Goal: Information Seeking & Learning: Check status

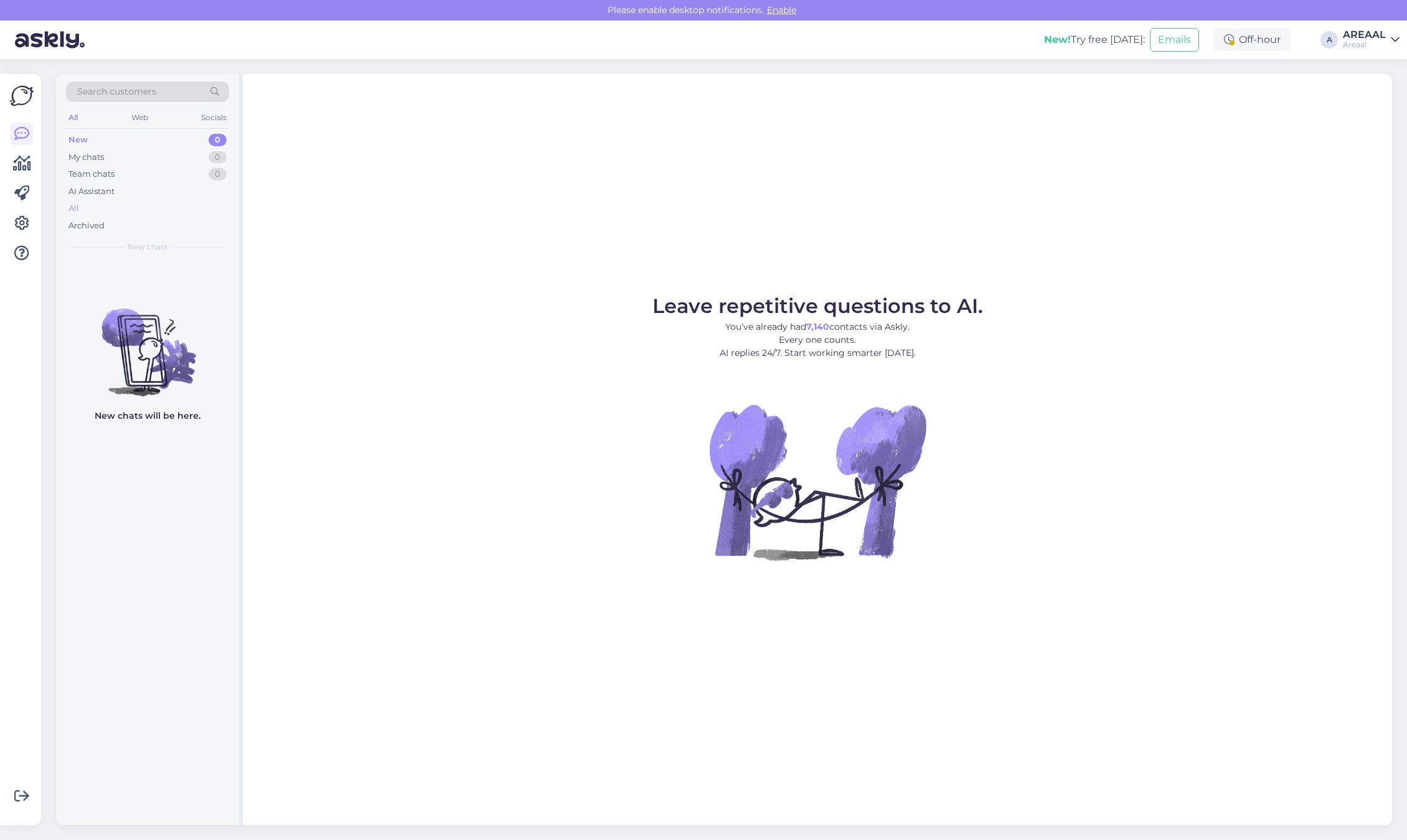
click at [94, 202] on div "All" at bounding box center [147, 208] width 163 height 17
click at [129, 207] on div "All" at bounding box center [147, 208] width 163 height 17
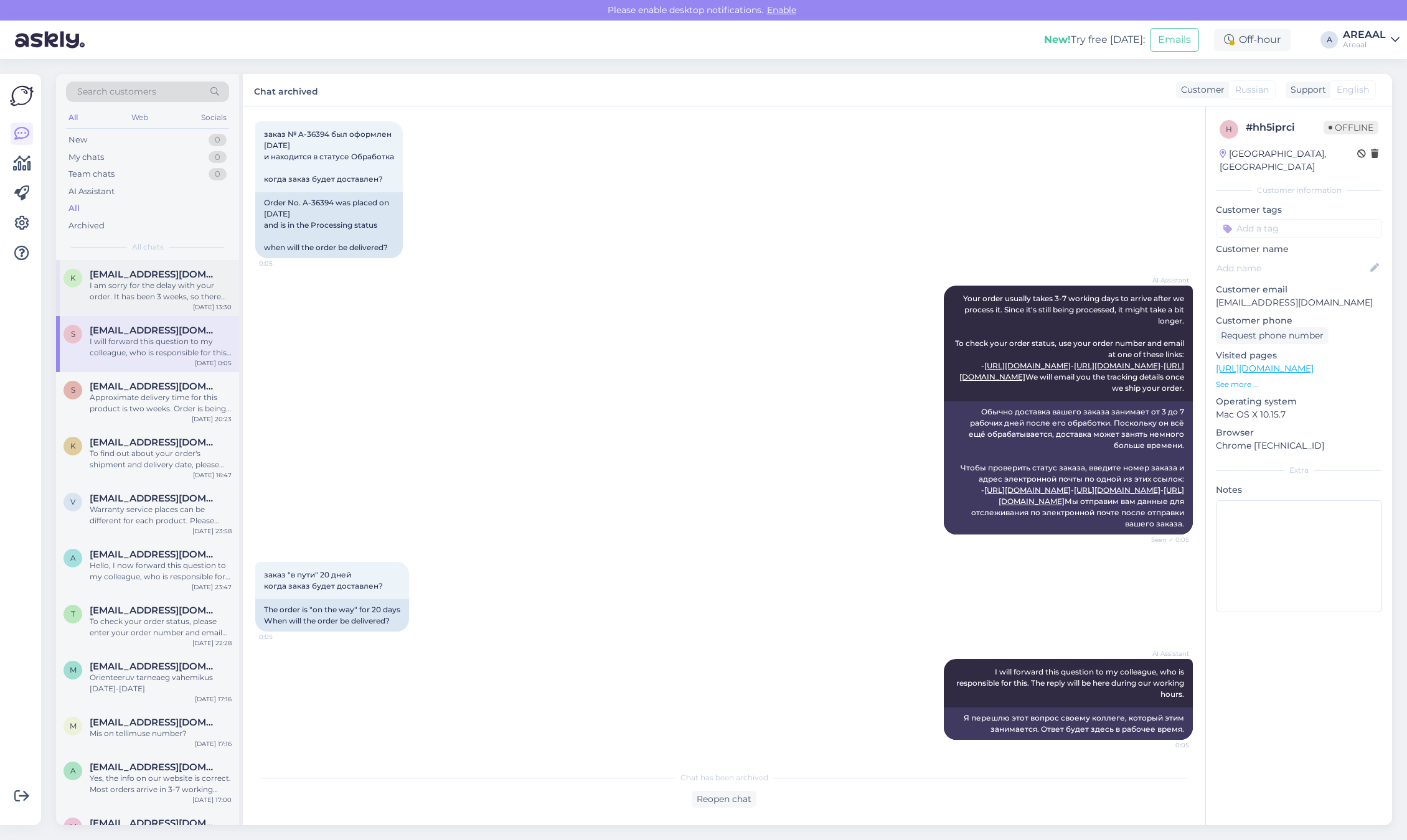
click at [137, 296] on div "I am sorry for the delay with your order. It has been 3 weeks, so there might b…" at bounding box center [160, 291] width 142 height 23
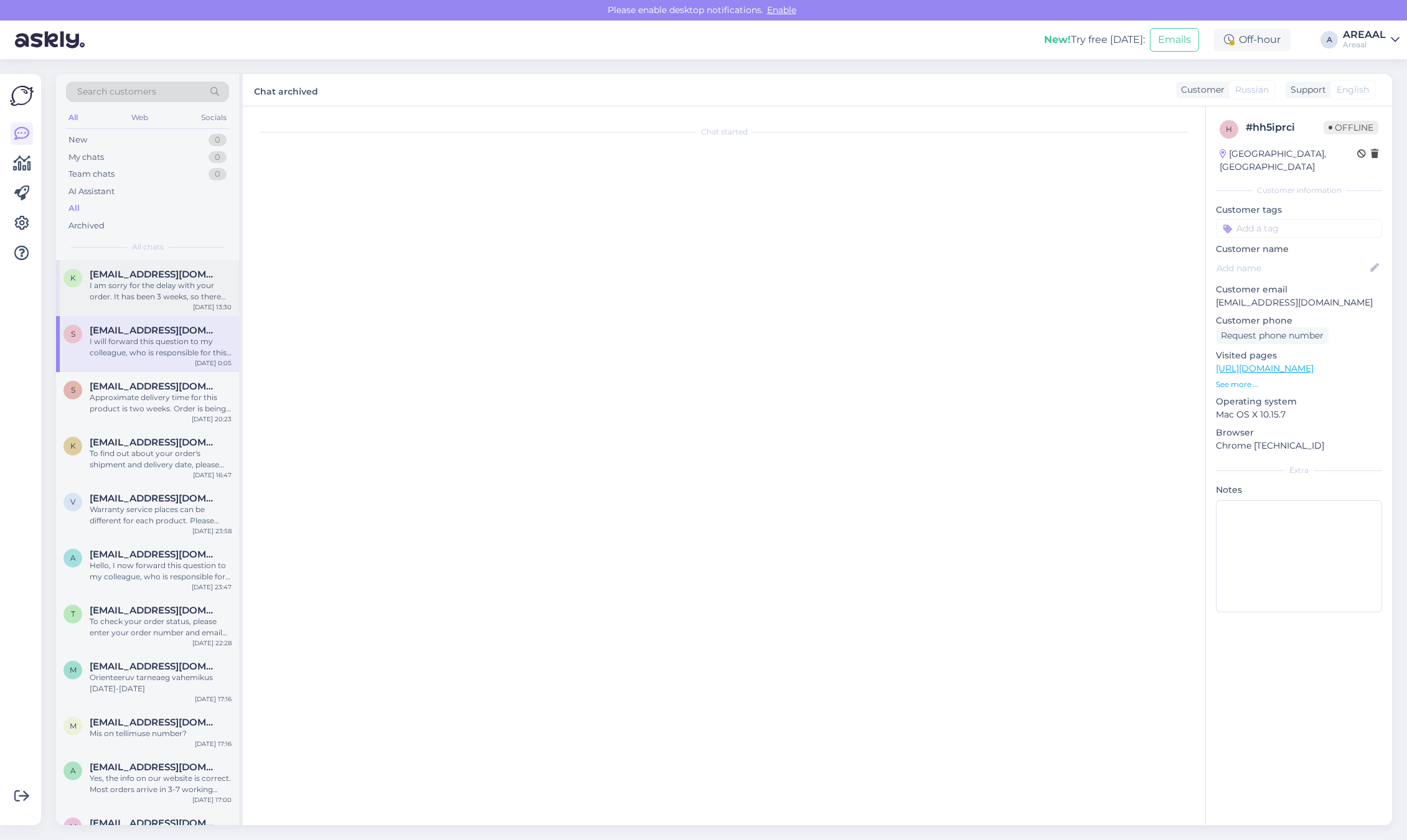
scroll to position [377, 0]
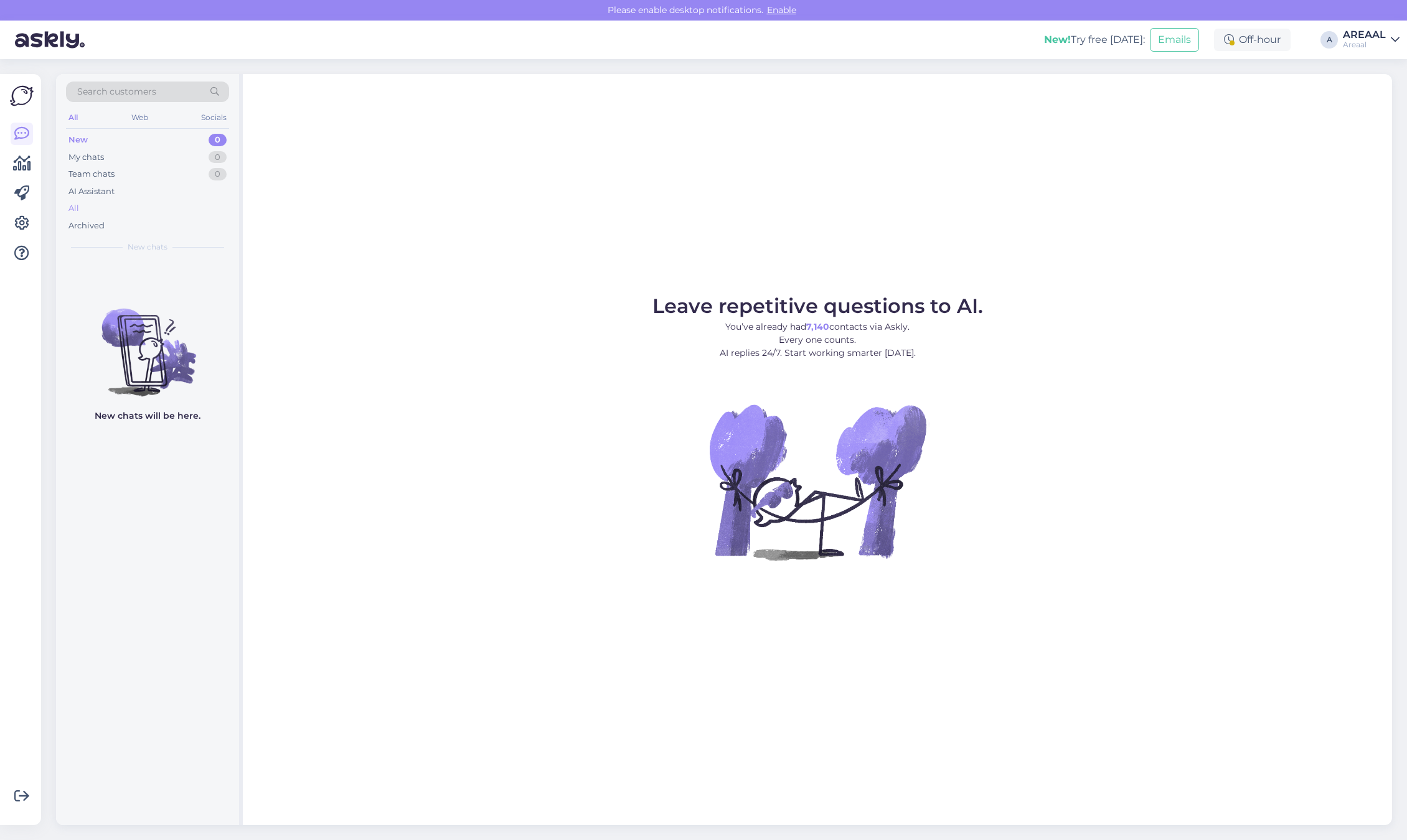
click at [122, 203] on div "All" at bounding box center [147, 208] width 163 height 17
